Goal: Task Accomplishment & Management: Use online tool/utility

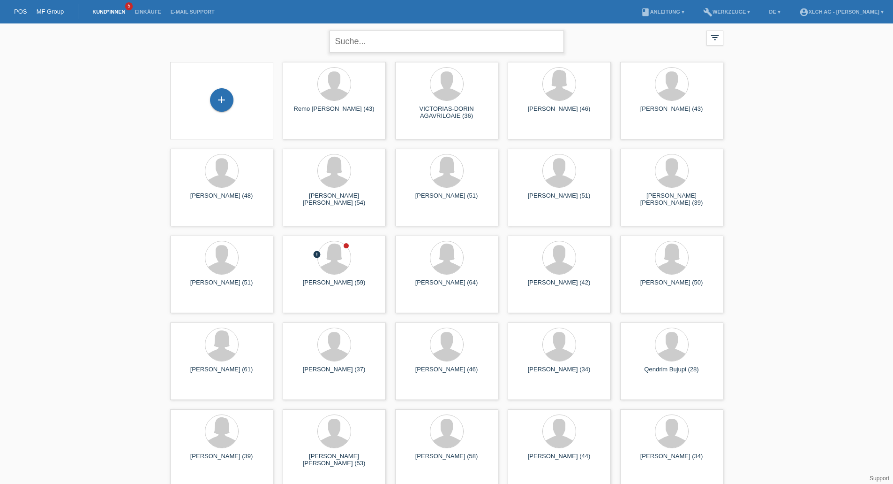
click at [420, 46] on input "text" at bounding box center [447, 41] width 235 height 22
type input "arbenita sadiki"
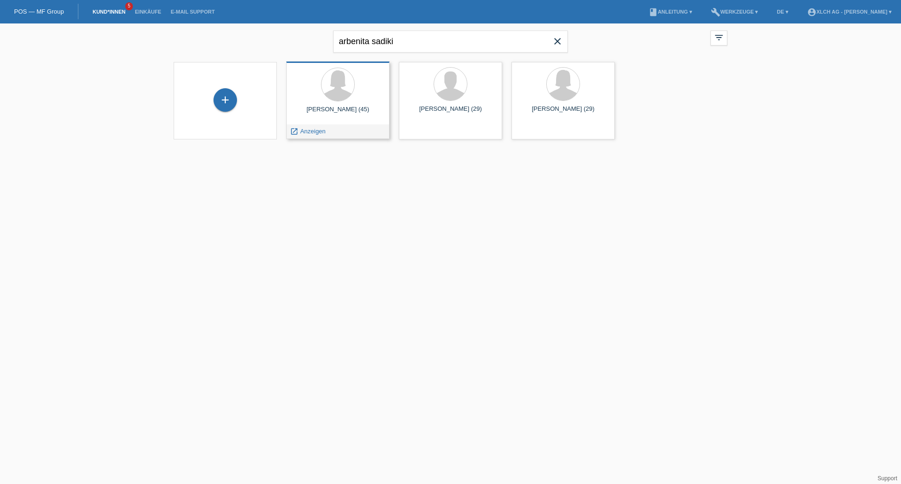
click at [361, 98] on div at bounding box center [338, 85] width 88 height 35
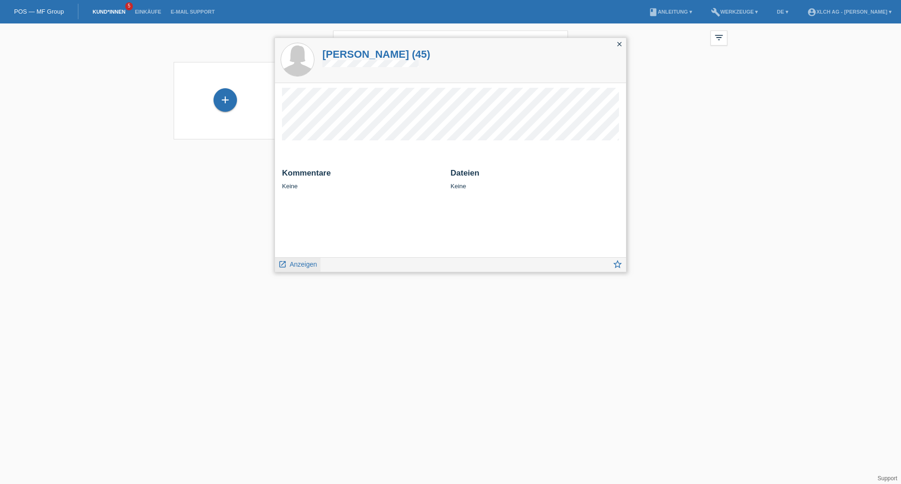
click at [308, 260] on span "Anzeigen" at bounding box center [302, 264] width 27 height 8
click at [308, 263] on span "Anzeigen" at bounding box center [302, 264] width 27 height 8
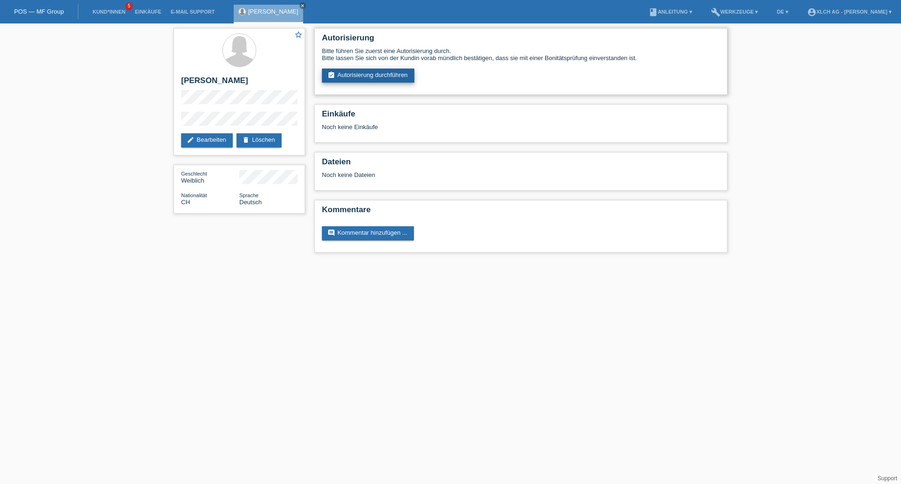
click at [369, 77] on link "assignment_turned_in Autorisierung durchführen" at bounding box center [368, 75] width 92 height 14
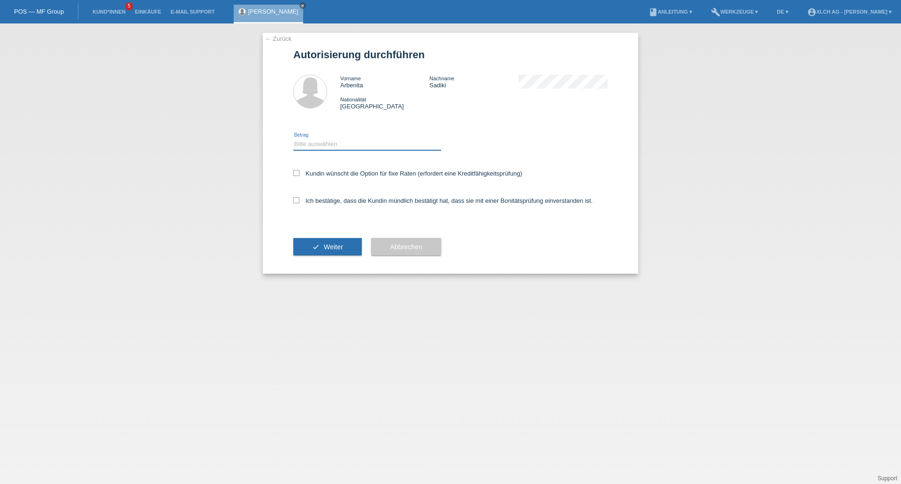
click at [386, 145] on select "Bitte auswählen CHF 1.00 - CHF 499.00 CHF 500.00 - CHF 1'999.00 CHF 2'000.00 - …" at bounding box center [367, 143] width 148 height 11
select select "3"
click at [293, 138] on select "Bitte auswählen CHF 1.00 - CHF 499.00 CHF 500.00 - CHF 1'999.00 CHF 2'000.00 - …" at bounding box center [367, 143] width 148 height 11
click at [297, 173] on icon at bounding box center [296, 173] width 6 height 6
click at [297, 173] on input "Kundin wünscht die Option für fixe Raten (erfordert eine Kreditfähigkeitsprüfun…" at bounding box center [296, 173] width 6 height 6
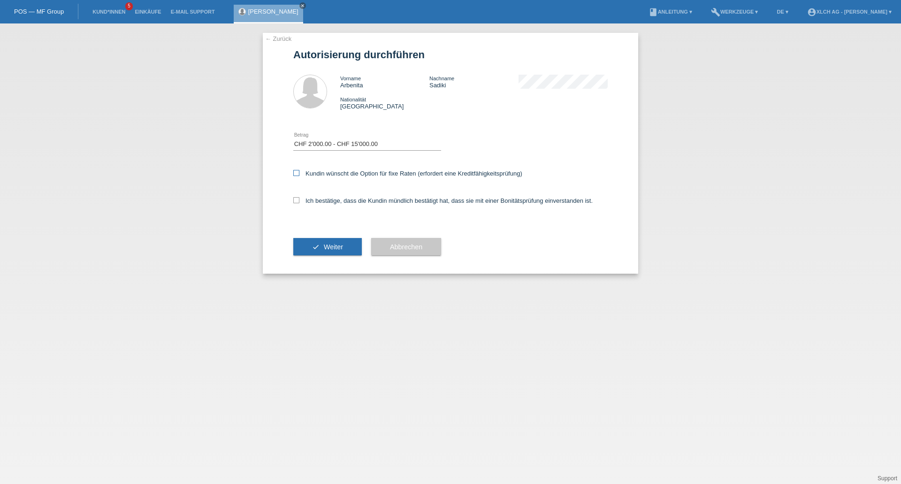
checkbox input "true"
click at [293, 200] on icon at bounding box center [296, 200] width 6 height 6
click at [293, 200] on input "Ich bestätige, dass die Kundin mündlich bestätigt hat, dass sie mit einer Bonit…" at bounding box center [296, 200] width 6 height 6
checkbox input "true"
click at [323, 240] on button "check Weiter" at bounding box center [327, 247] width 68 height 18
